Goal: Task Accomplishment & Management: Use online tool/utility

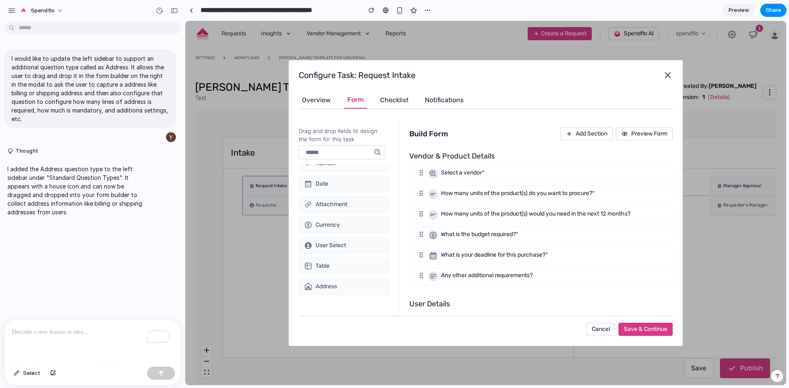
scroll to position [228, 0]
click at [343, 285] on div "Address" at bounding box center [344, 285] width 91 height 17
click at [334, 289] on p "Address" at bounding box center [326, 286] width 21 height 8
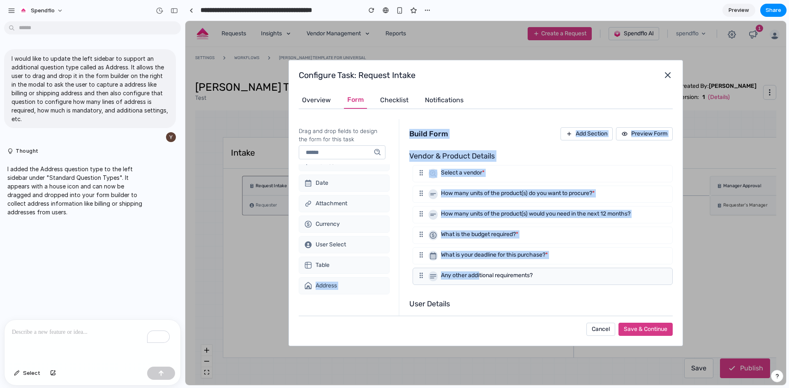
drag, startPoint x: 364, startPoint y: 265, endPoint x: 480, endPoint y: 269, distance: 116.3
click at [480, 269] on div "Drag and drop fields to design the form for this task Spendflo Question Types V…" at bounding box center [486, 217] width 374 height 197
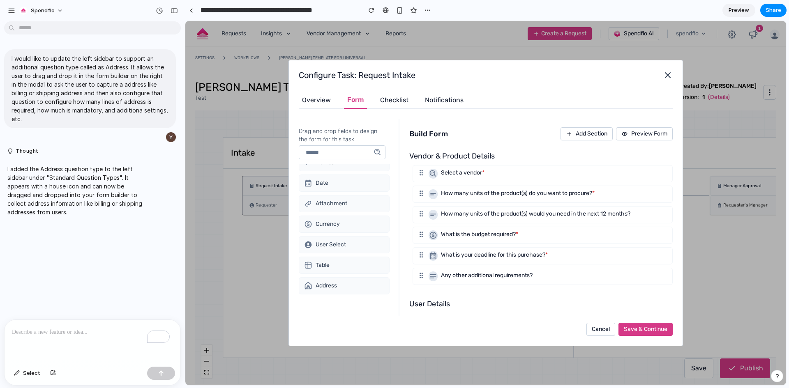
click at [466, 293] on div "Vendor & Product Details Select a vendor * How many units of the product(s) do …" at bounding box center [540, 283] width 263 height 273
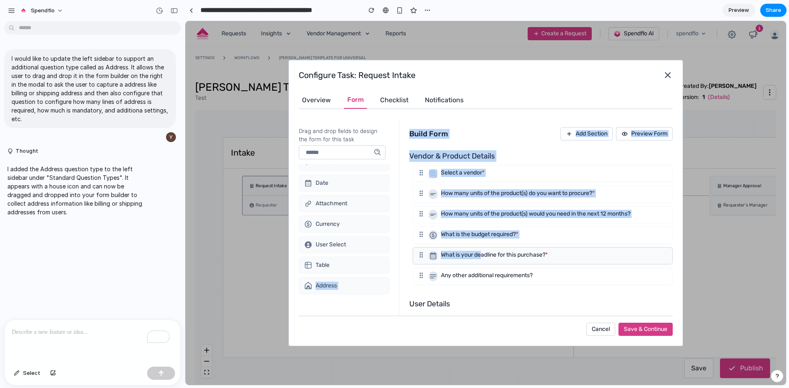
drag, startPoint x: 350, startPoint y: 261, endPoint x: 476, endPoint y: 264, distance: 125.8
click at [482, 264] on div "Drag and drop fields to design the form for this task Spendflo Question Types V…" at bounding box center [486, 217] width 374 height 197
click at [381, 290] on div "Address" at bounding box center [344, 285] width 91 height 17
click at [356, 295] on div "Address" at bounding box center [344, 287] width 91 height 21
drag, startPoint x: 331, startPoint y: 284, endPoint x: 470, endPoint y: 280, distance: 139.4
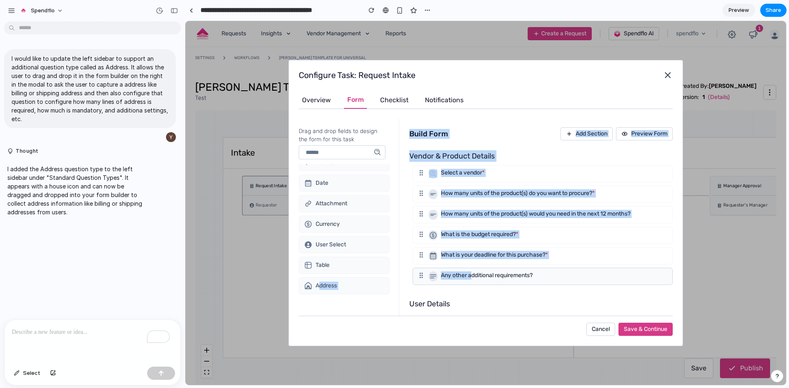
click at [470, 280] on div "Drag and drop fields to design the form for this task Spendflo Question Types V…" at bounding box center [486, 217] width 374 height 197
click at [353, 305] on div "Spendflo Question Types Vendor Vendor & Product Standard Question Types Short T…" at bounding box center [345, 235] width 93 height 143
drag, startPoint x: 305, startPoint y: 285, endPoint x: 503, endPoint y: 264, distance: 199.2
click at [503, 264] on div "Drag and drop fields to design the form for this task Spendflo Question Types V…" at bounding box center [486, 217] width 374 height 197
click at [376, 298] on div "Short Text Long Text Dropdown Single Choice Multiple Choice Yes/No Number Date …" at bounding box center [344, 164] width 91 height 280
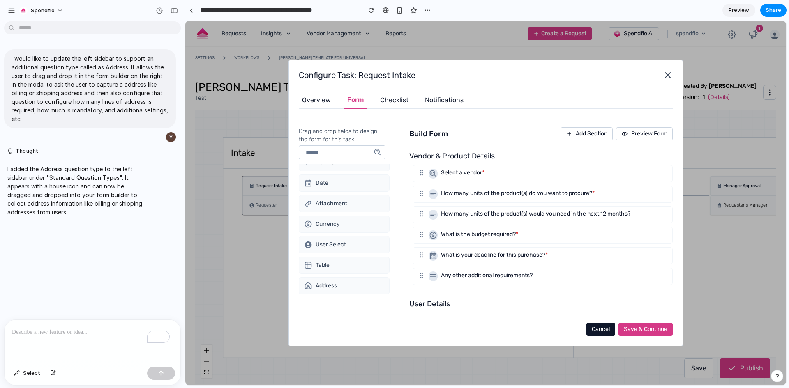
click at [597, 328] on p "Cancel" at bounding box center [601, 329] width 18 height 7
click at [673, 78] on div "Configure Task: Request Intake Overview Form Checklist Notifications Drag and d…" at bounding box center [485, 203] width 394 height 286
click at [666, 78] on icon "button" at bounding box center [668, 75] width 10 height 10
click at [668, 74] on icon "button" at bounding box center [668, 75] width 10 height 10
